Goal: Find specific page/section: Find specific page/section

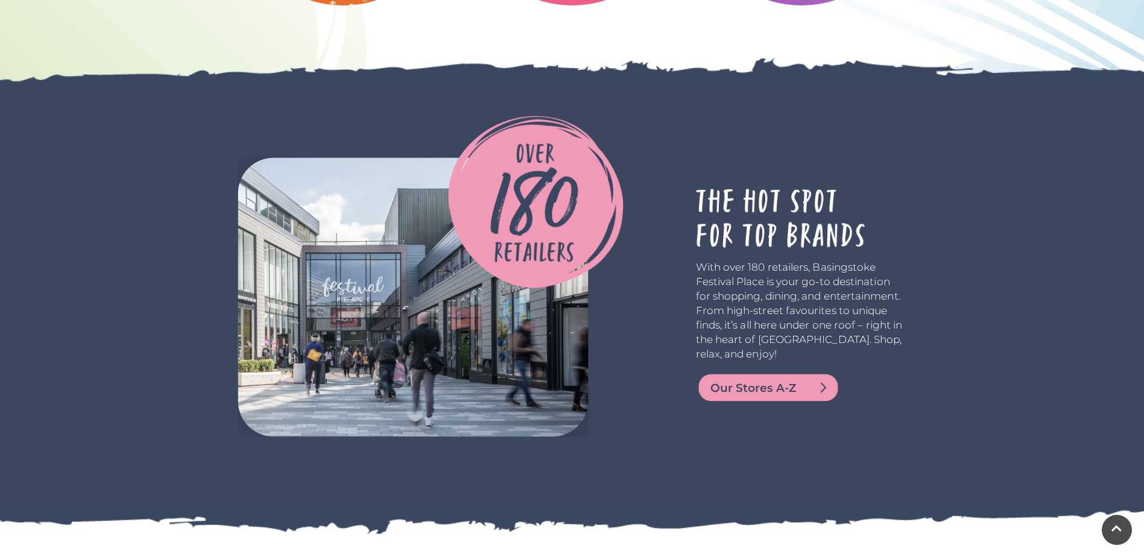
scroll to position [2916, 0]
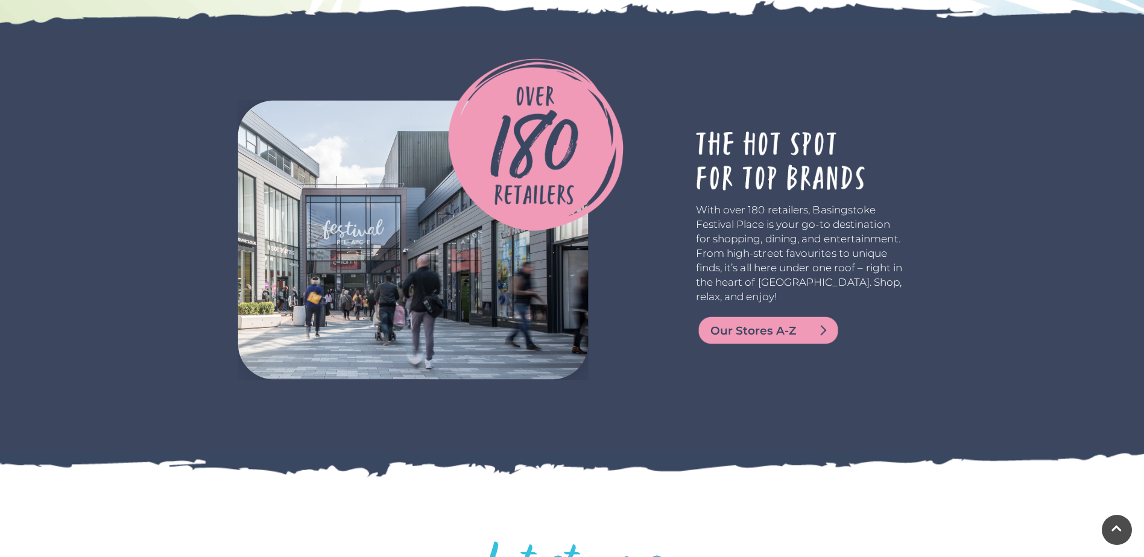
click at [743, 339] on span "Our Stores A-Z" at bounding box center [782, 331] width 145 height 17
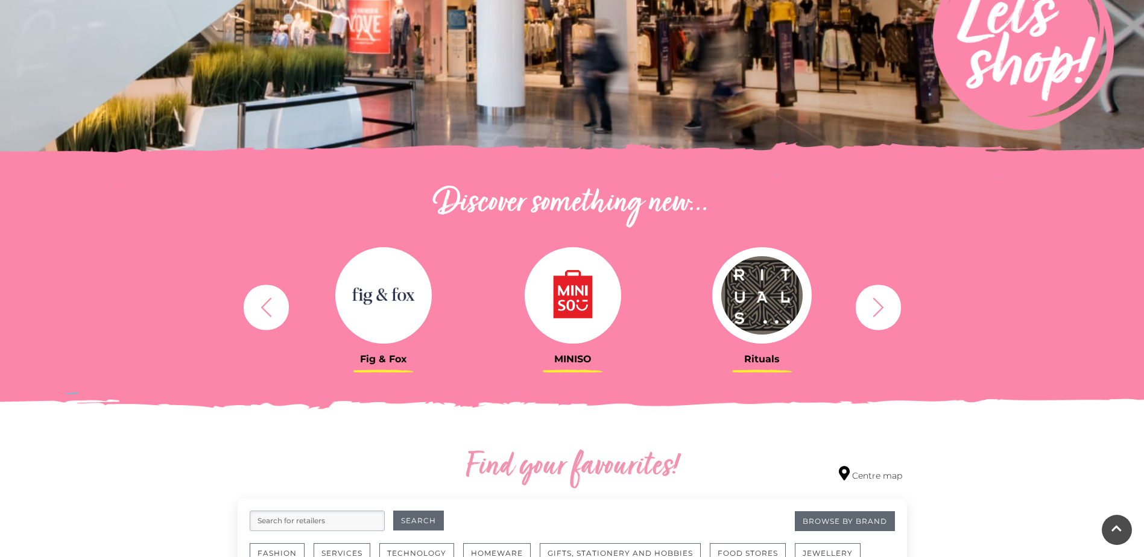
scroll to position [233, 0]
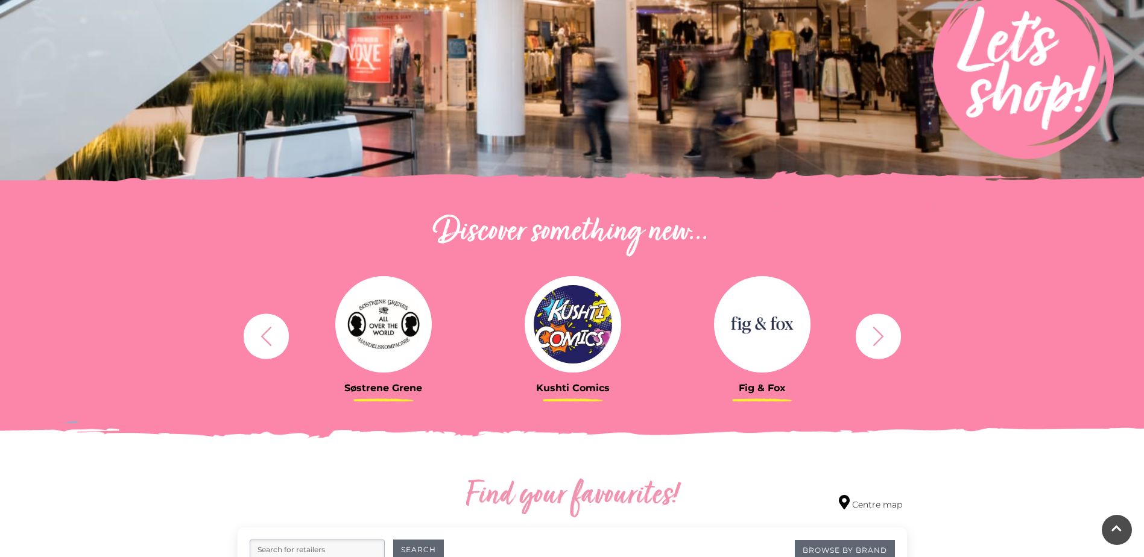
click at [875, 338] on icon "button" at bounding box center [878, 336] width 22 height 22
click at [748, 341] on img at bounding box center [762, 324] width 96 height 96
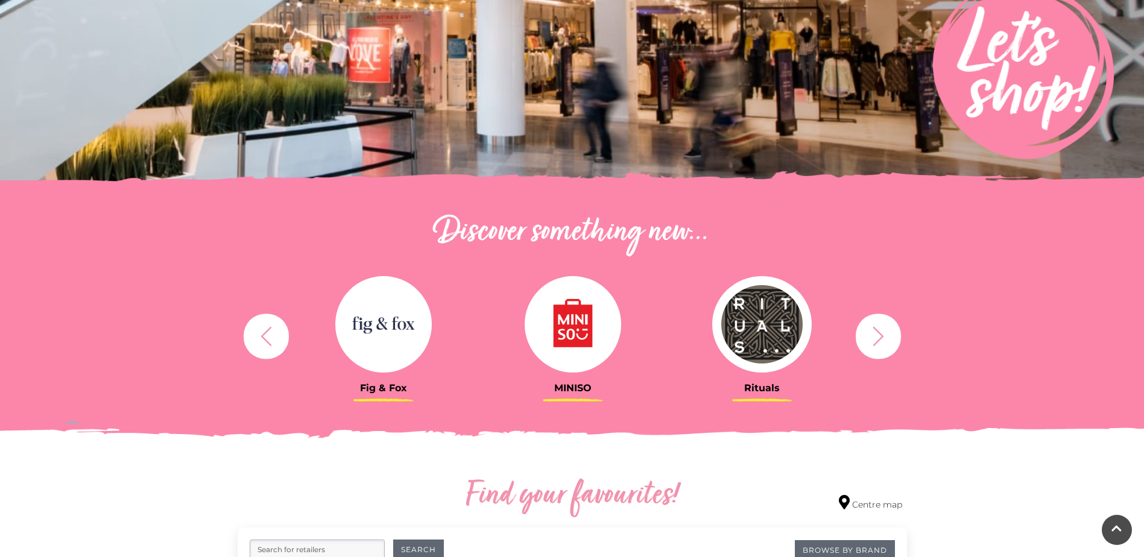
click at [876, 342] on icon "button" at bounding box center [877, 335] width 11 height 19
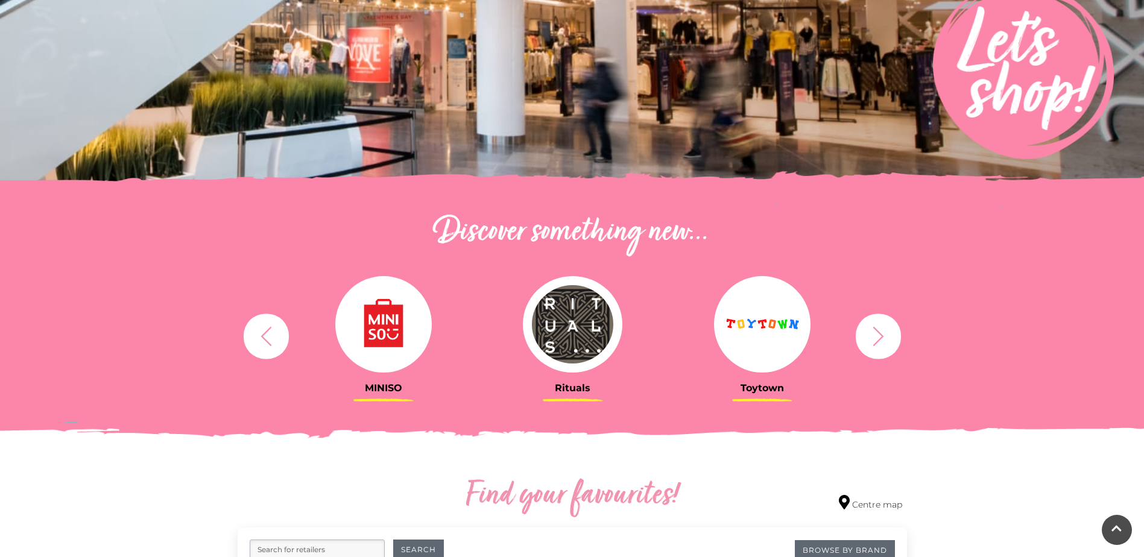
click at [870, 354] on button "button" at bounding box center [878, 336] width 45 height 45
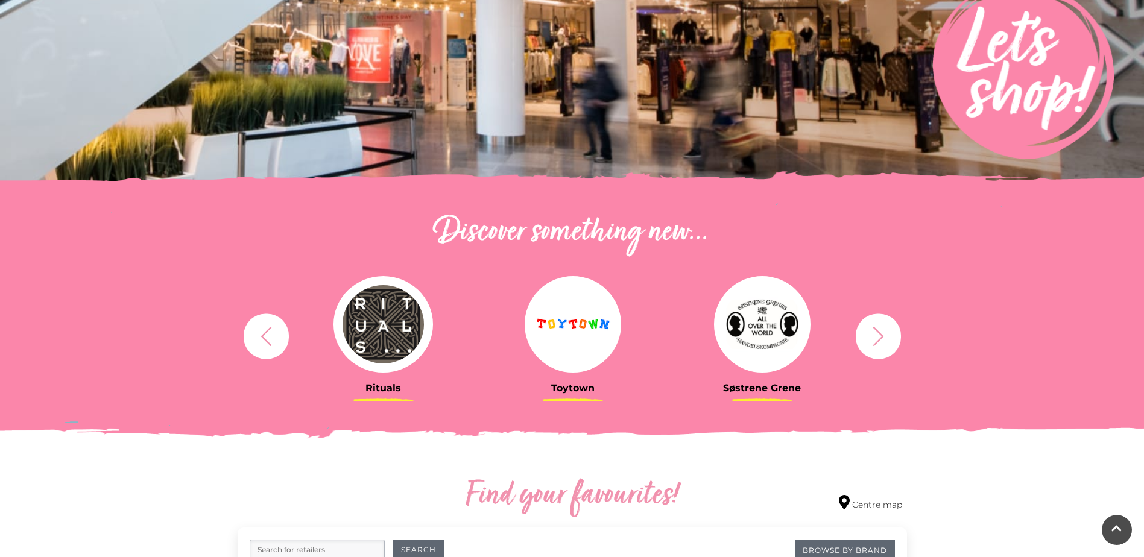
click at [878, 341] on icon "button" at bounding box center [877, 335] width 11 height 19
click at [875, 344] on icon "button" at bounding box center [878, 336] width 22 height 22
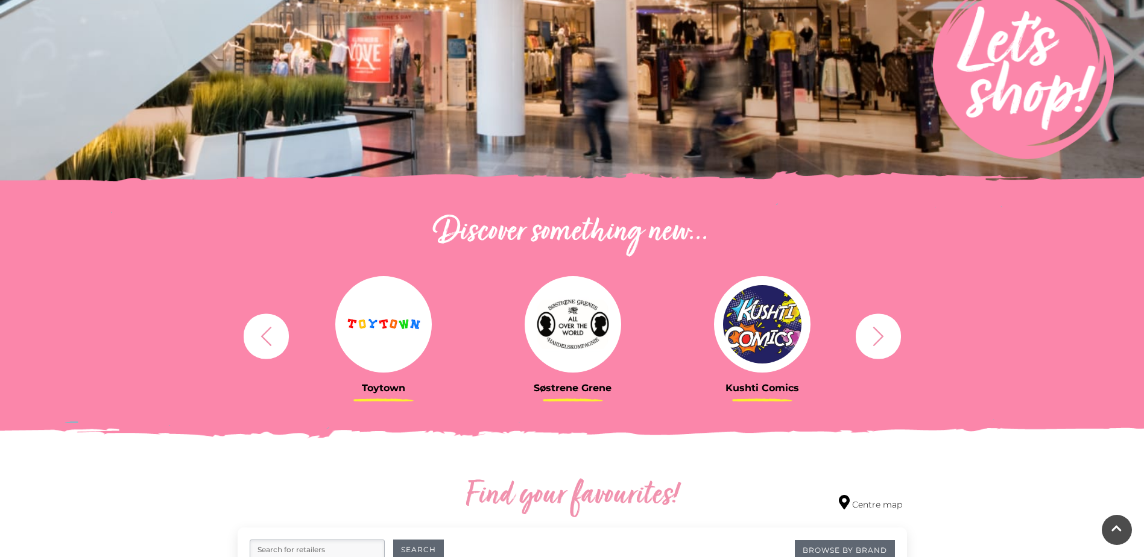
click at [873, 340] on icon "button" at bounding box center [878, 336] width 22 height 22
click at [862, 341] on button "button" at bounding box center [878, 336] width 45 height 45
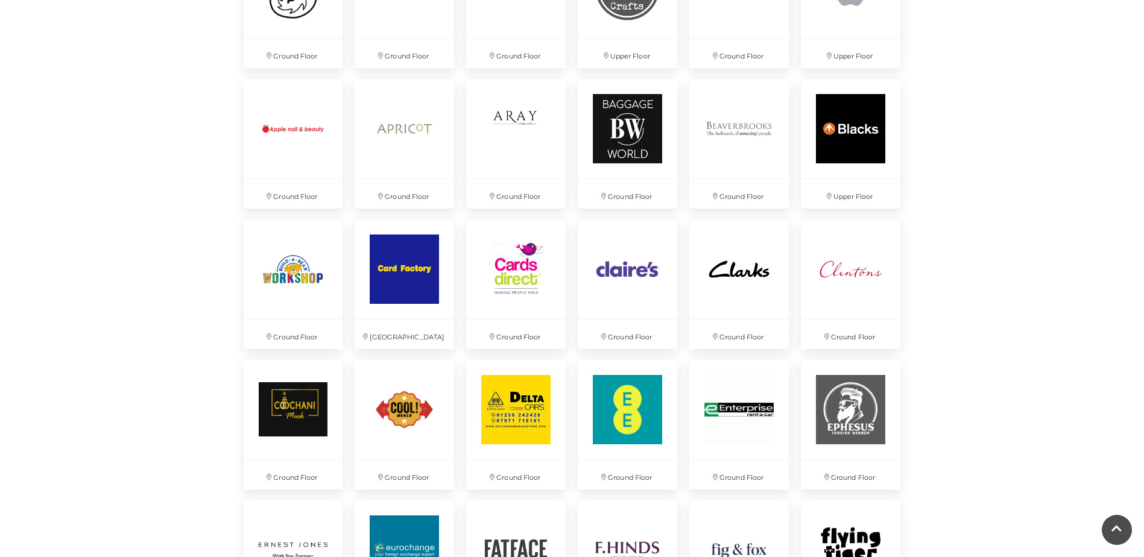
scroll to position [969, 0]
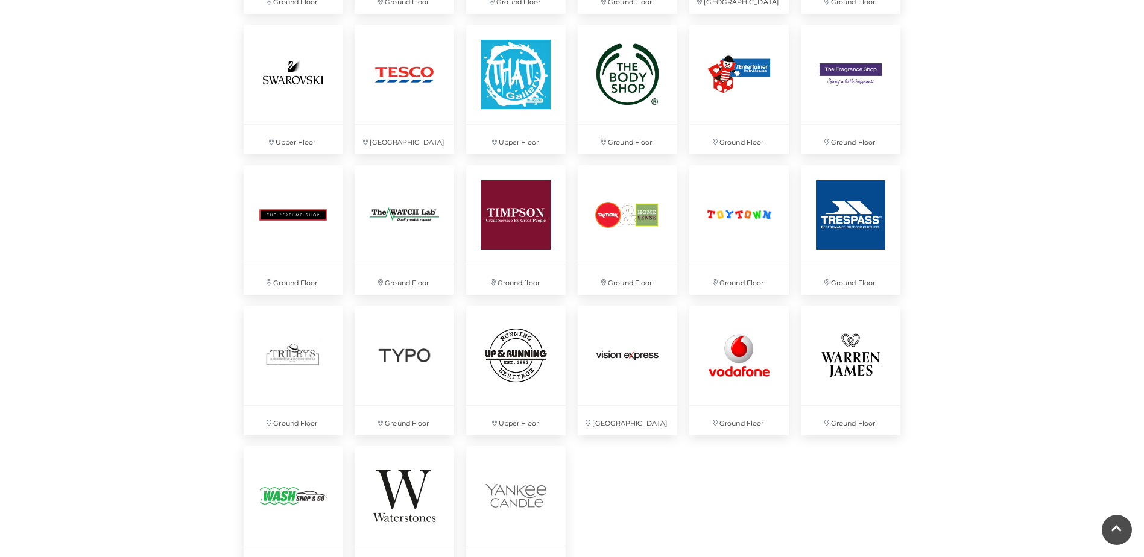
scroll to position [2989, 0]
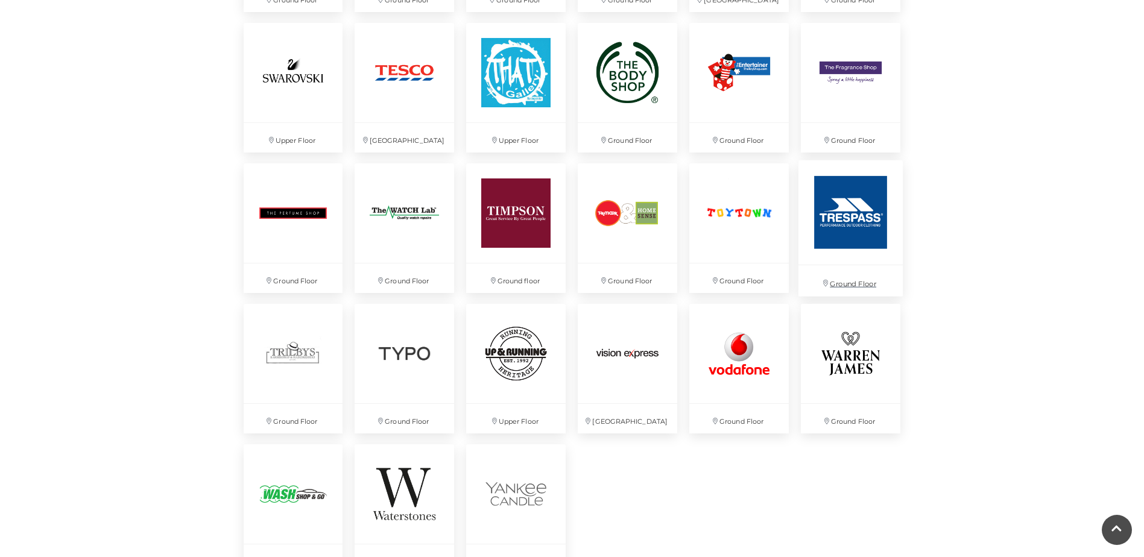
click at [844, 222] on img at bounding box center [850, 212] width 104 height 104
click at [850, 278] on p "Ground Floor" at bounding box center [850, 280] width 104 height 31
click at [834, 227] on img at bounding box center [850, 212] width 104 height 104
click at [838, 295] on p "Ground Floor" at bounding box center [850, 280] width 104 height 31
click at [841, 227] on img at bounding box center [850, 212] width 104 height 104
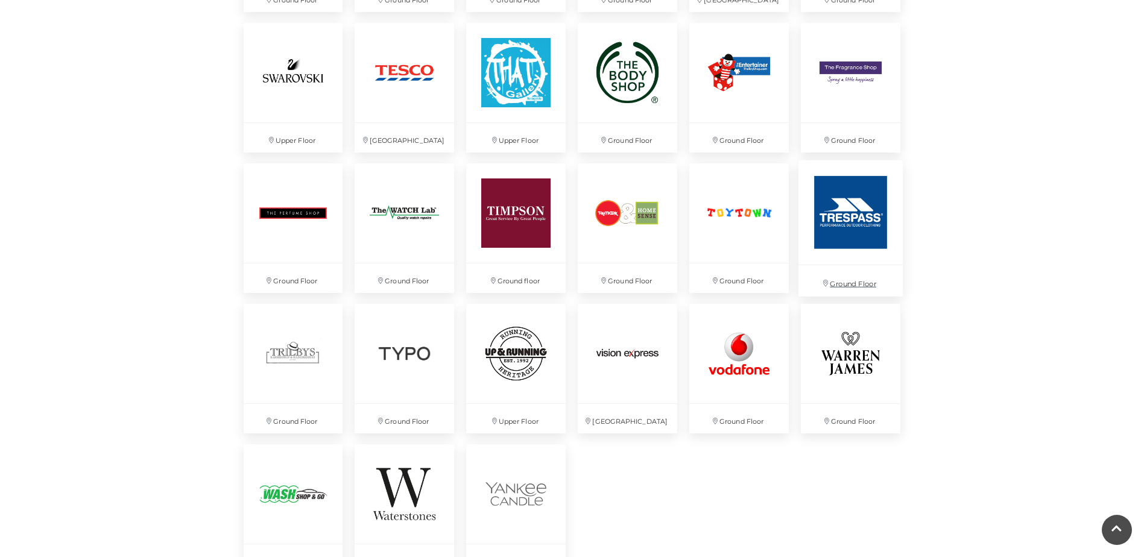
click at [846, 229] on img at bounding box center [850, 212] width 104 height 104
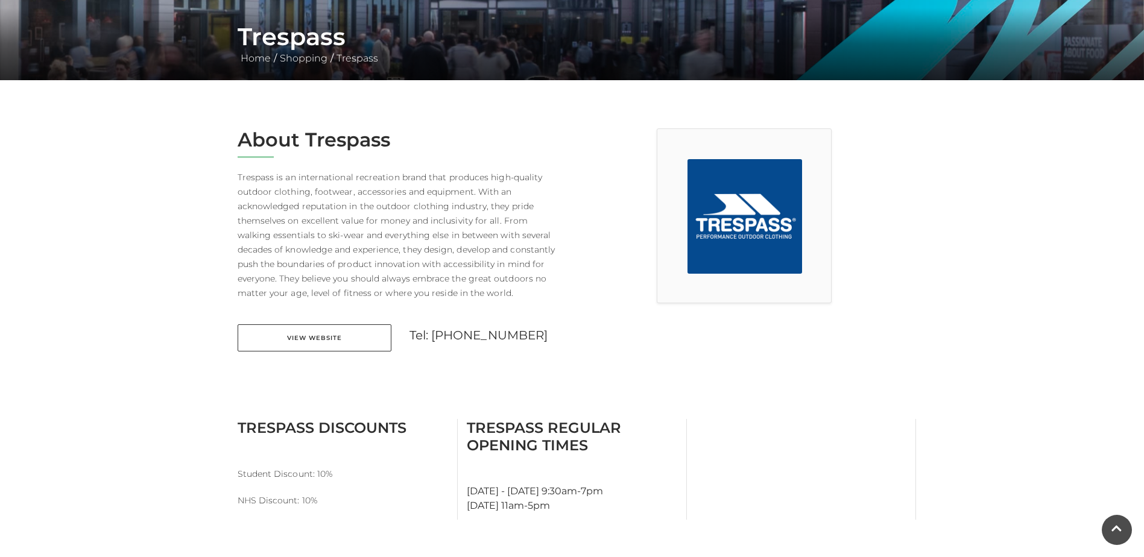
scroll to position [227, 0]
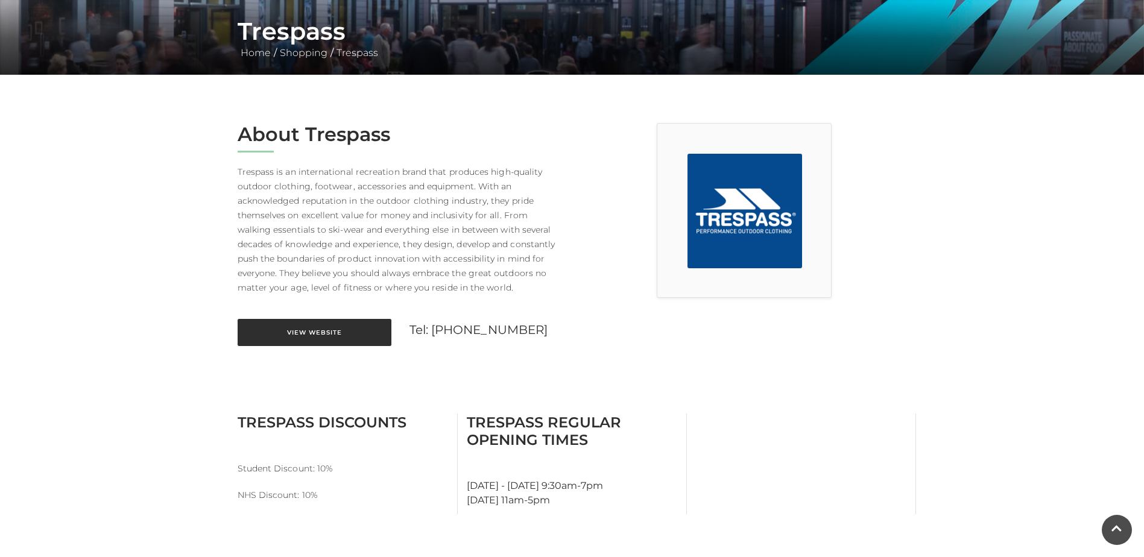
click at [286, 344] on link "View Website" at bounding box center [315, 332] width 154 height 27
